Goal: Navigation & Orientation: Find specific page/section

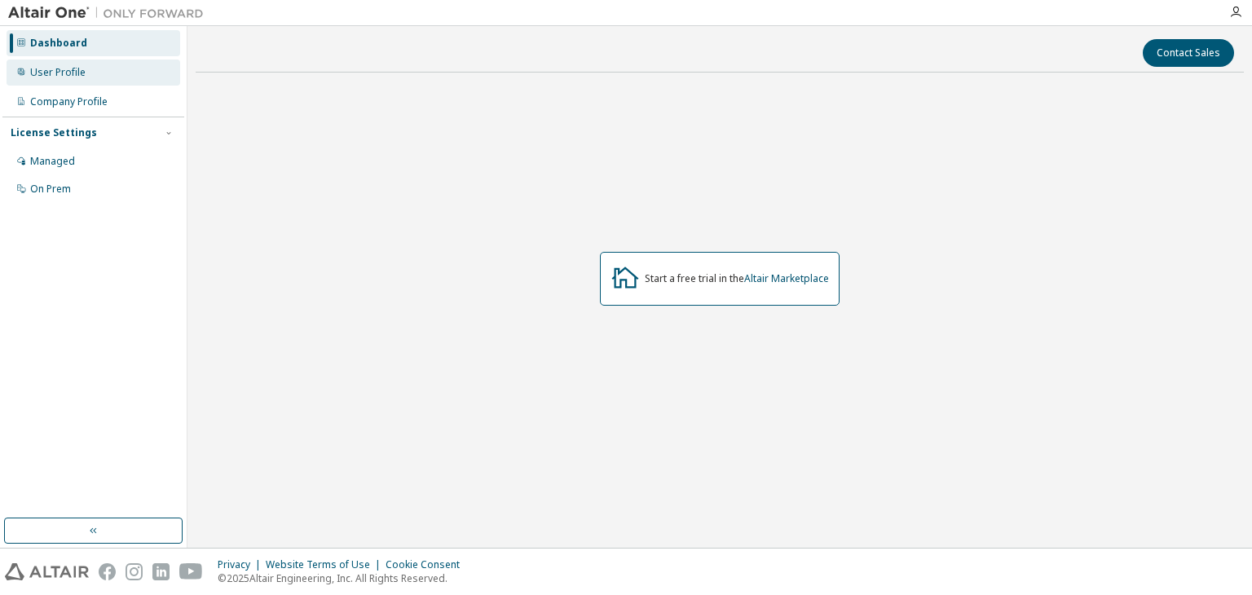
click at [99, 78] on div "User Profile" at bounding box center [94, 73] width 174 height 26
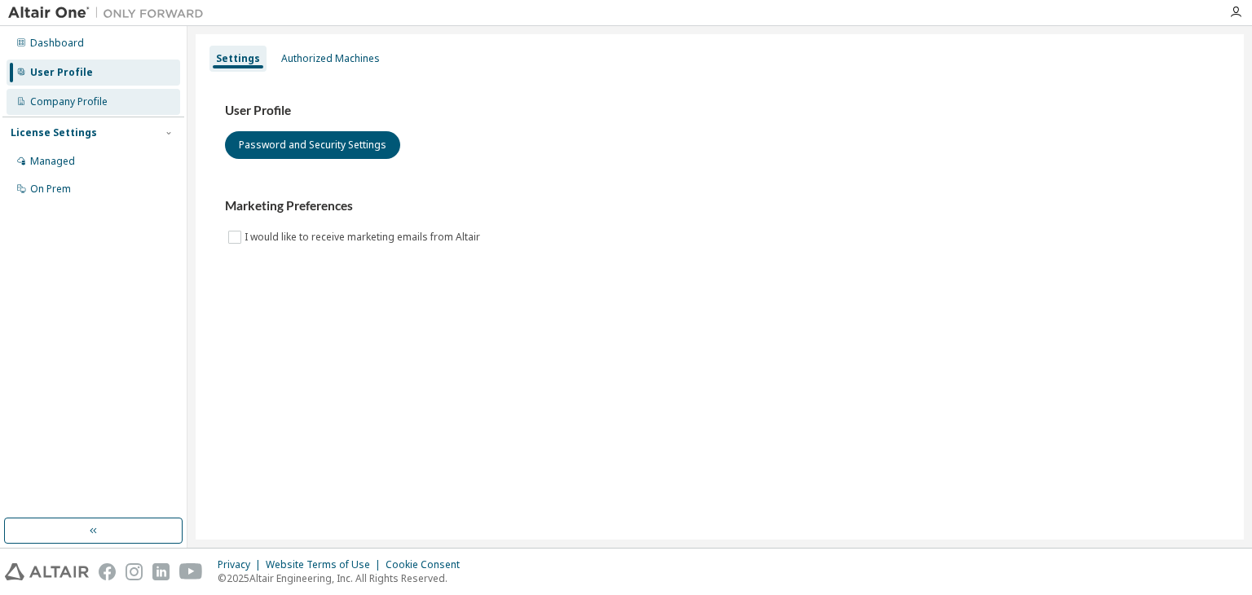
click at [99, 99] on div "Company Profile" at bounding box center [68, 101] width 77 height 13
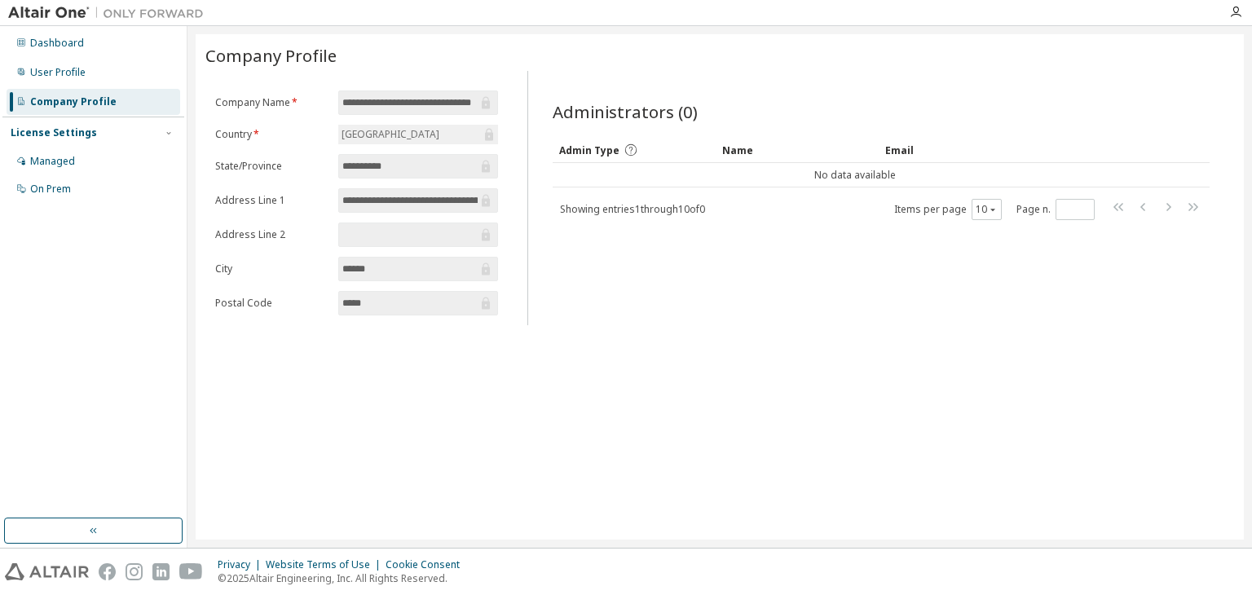
click at [102, 133] on div "License Settings" at bounding box center [93, 133] width 165 height 15
click at [79, 139] on div "License Settings" at bounding box center [54, 132] width 86 height 13
click at [71, 177] on div "On Prem" at bounding box center [94, 189] width 174 height 26
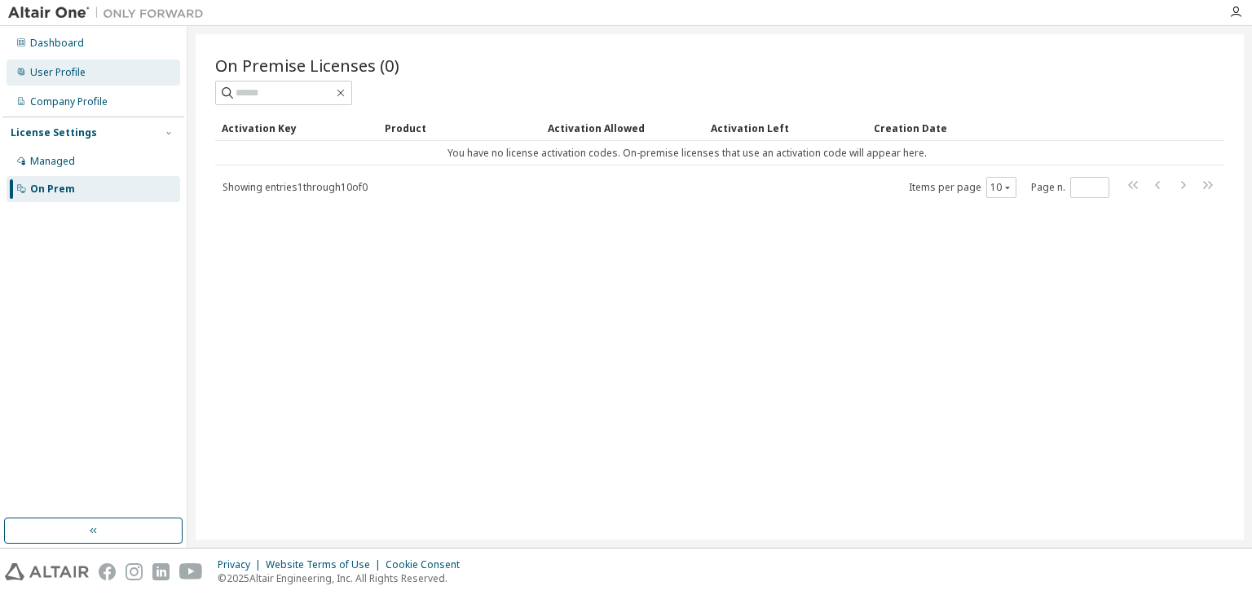
click at [77, 79] on div "User Profile" at bounding box center [94, 73] width 174 height 26
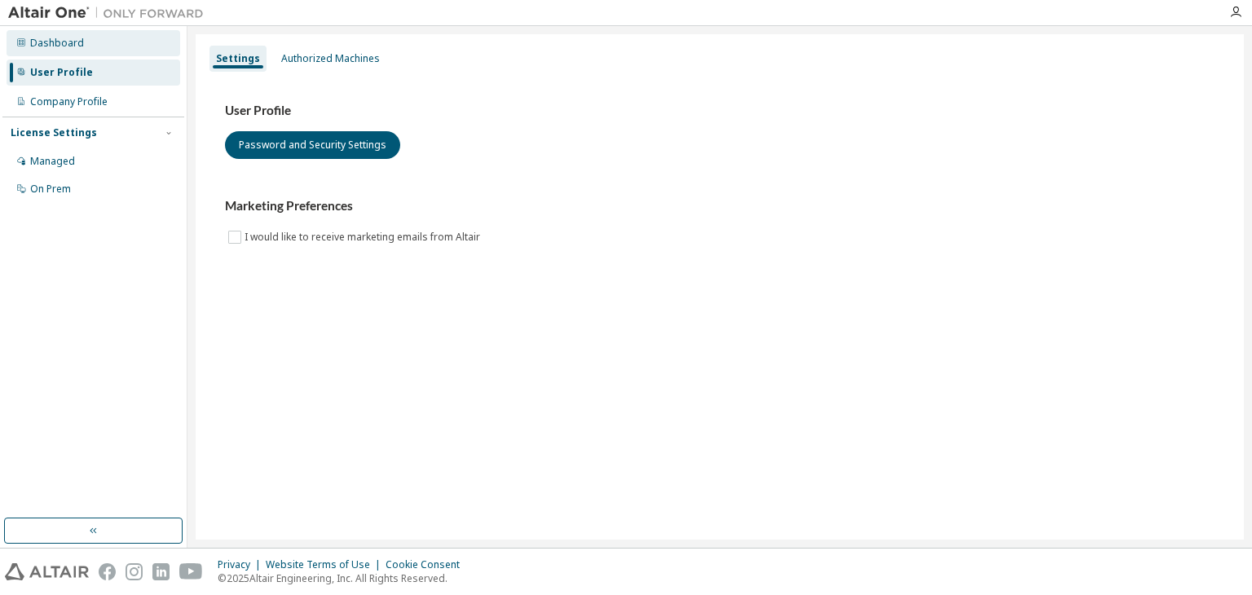
click at [75, 54] on div "Dashboard" at bounding box center [94, 43] width 174 height 26
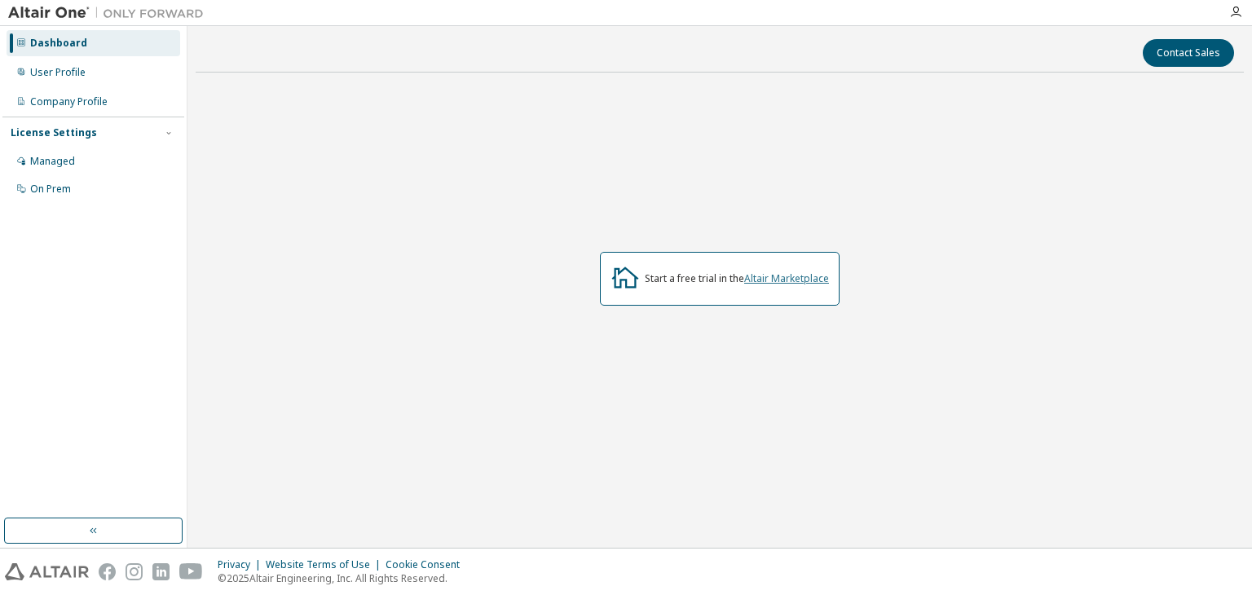
click at [827, 278] on link "Altair Marketplace" at bounding box center [786, 278] width 85 height 14
